Goal: Find contact information: Find contact information

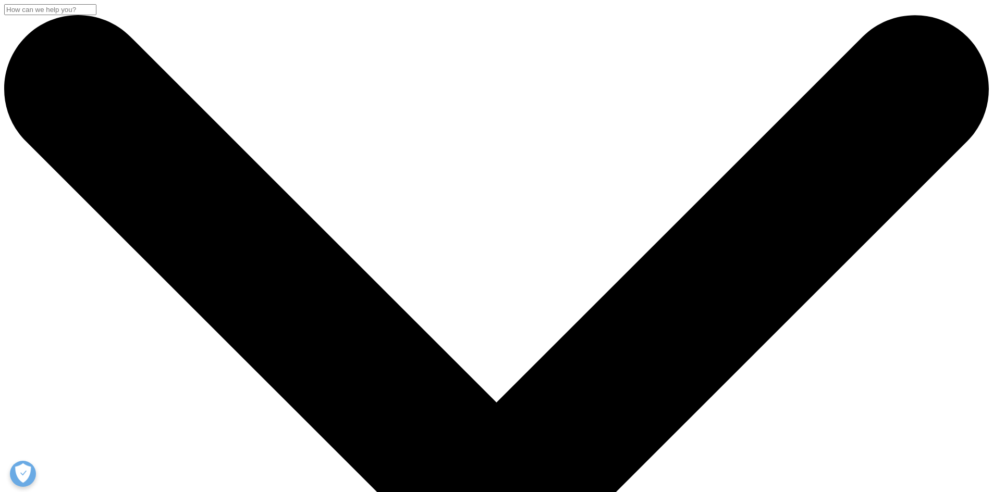
scroll to position [156, 0]
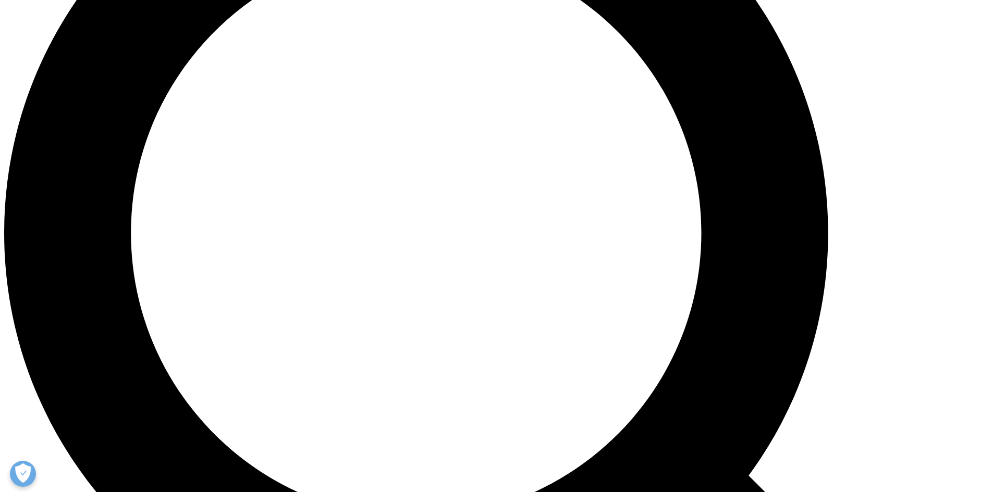
scroll to position [1097, 0]
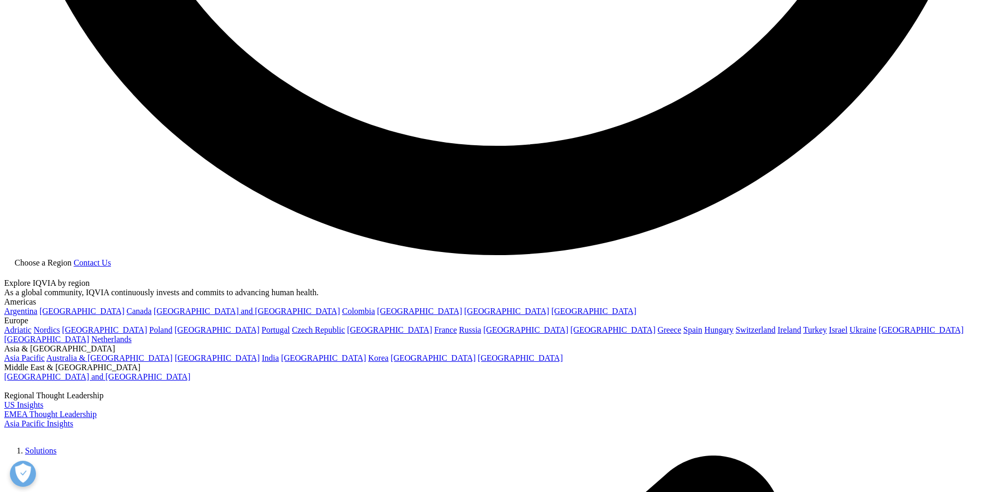
scroll to position [2762, 0]
